Goal: Find contact information: Find contact information

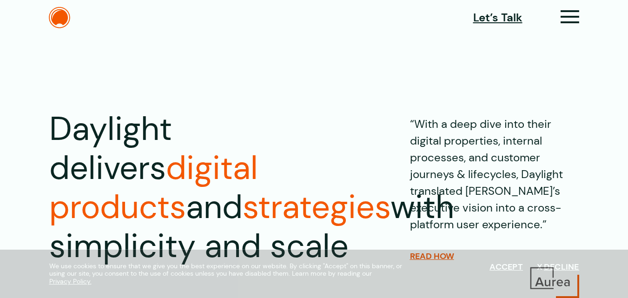
click at [574, 16] on icon at bounding box center [569, 21] width 19 height 10
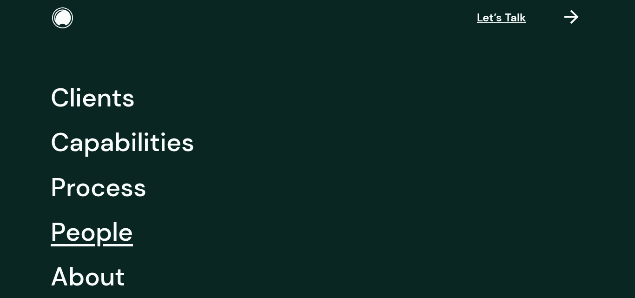
scroll to position [206, 0]
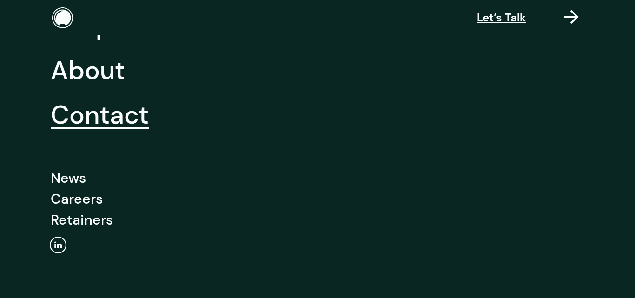
click at [104, 118] on link "Contact" at bounding box center [100, 114] width 98 height 45
